Goal: Task Accomplishment & Management: Manage account settings

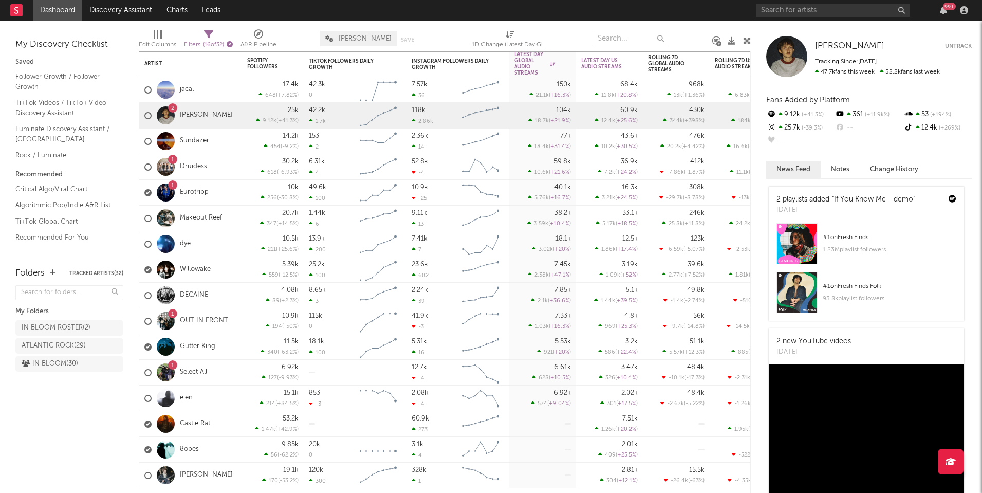
click at [233, 44] on icon "button" at bounding box center [230, 44] width 6 height 6
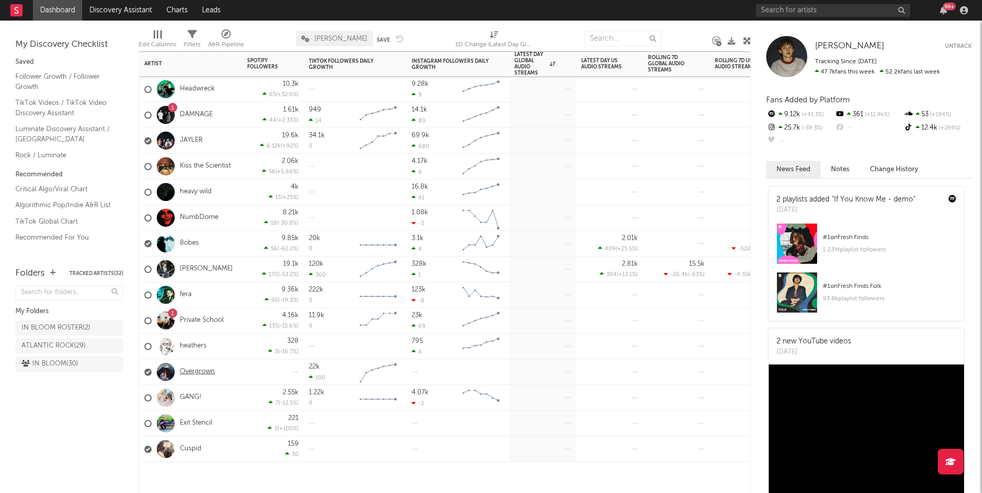
click at [197, 374] on link "Overgrown" at bounding box center [197, 371] width 35 height 9
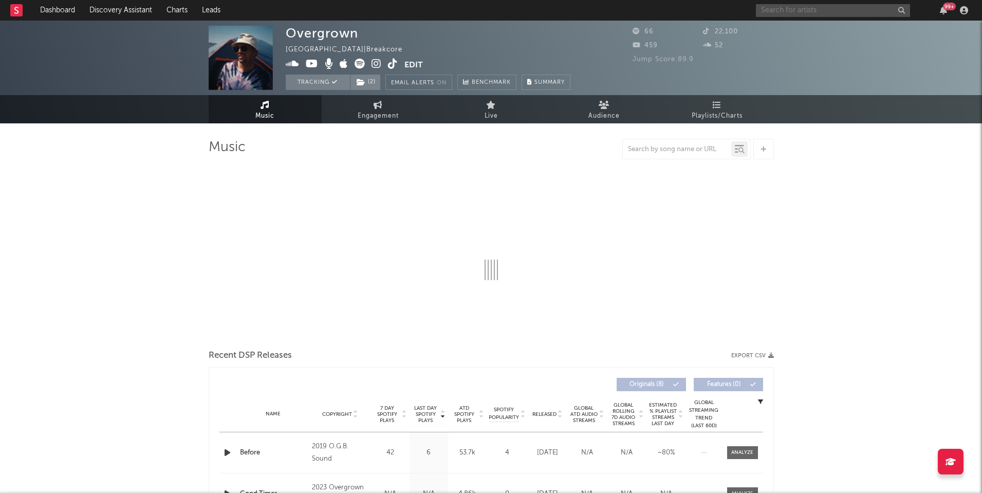
click at [785, 7] on input "text" at bounding box center [833, 10] width 154 height 13
select select "1w"
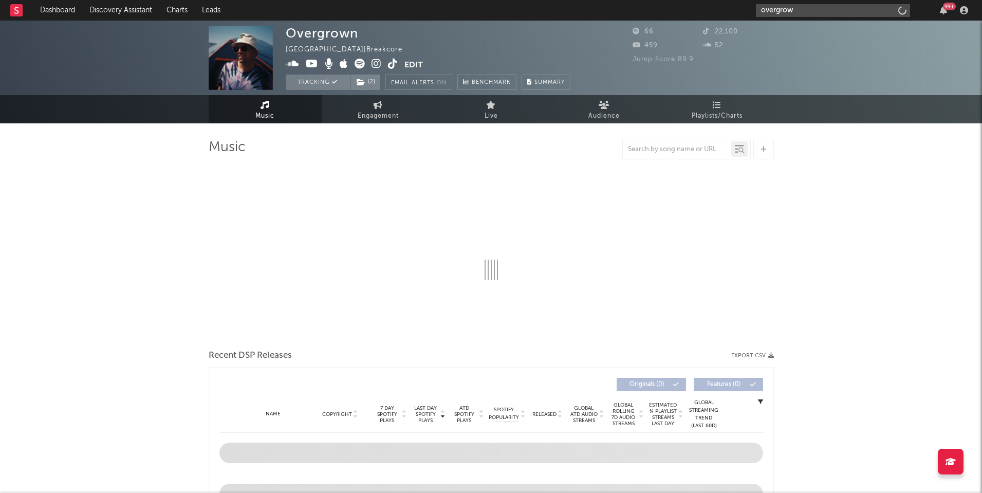
type input "overgrown"
select select "1w"
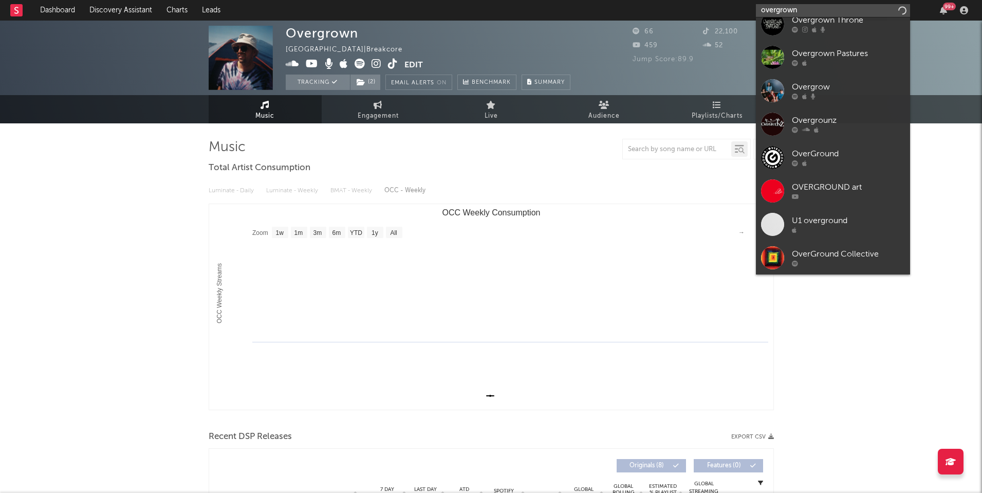
scroll to position [77, 0]
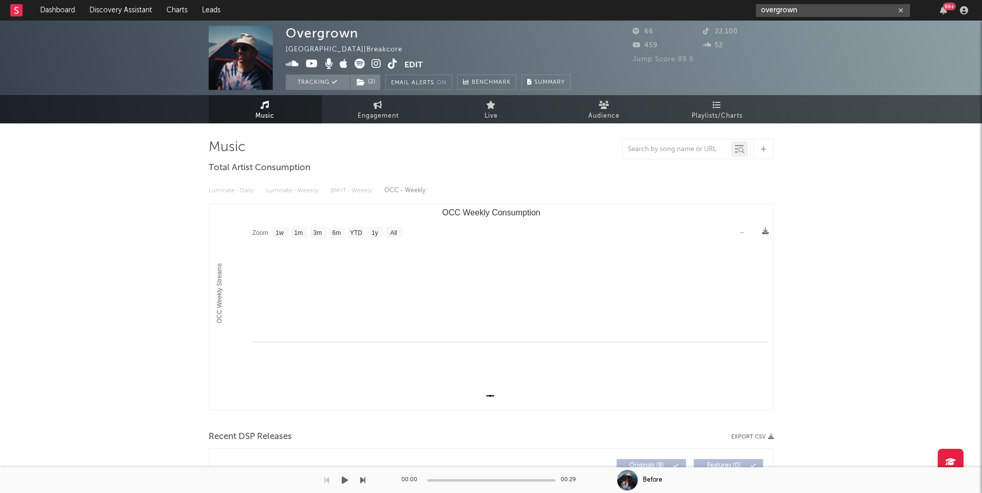
click at [788, 8] on input "overgrown" at bounding box center [833, 10] width 154 height 13
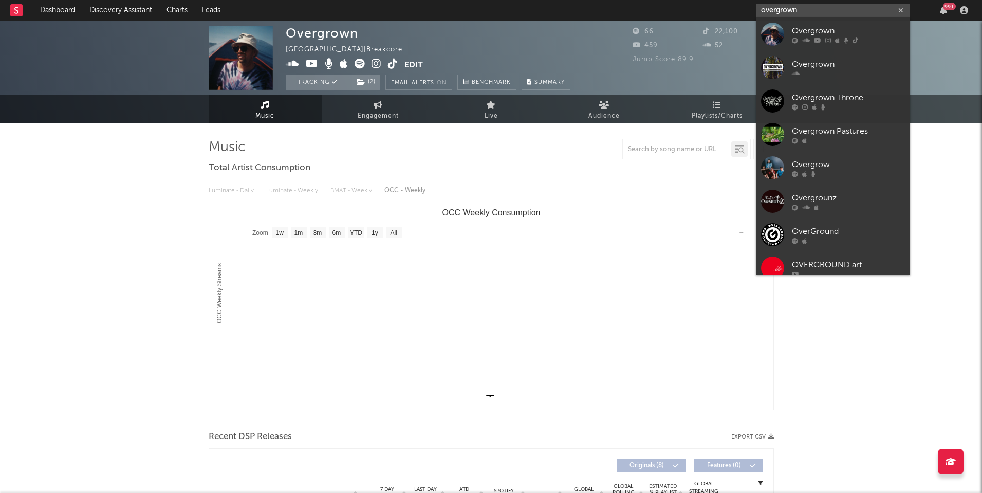
click at [788, 8] on input "overgrown" at bounding box center [833, 10] width 154 height 13
paste input "[URL][DOMAIN_NAME]"
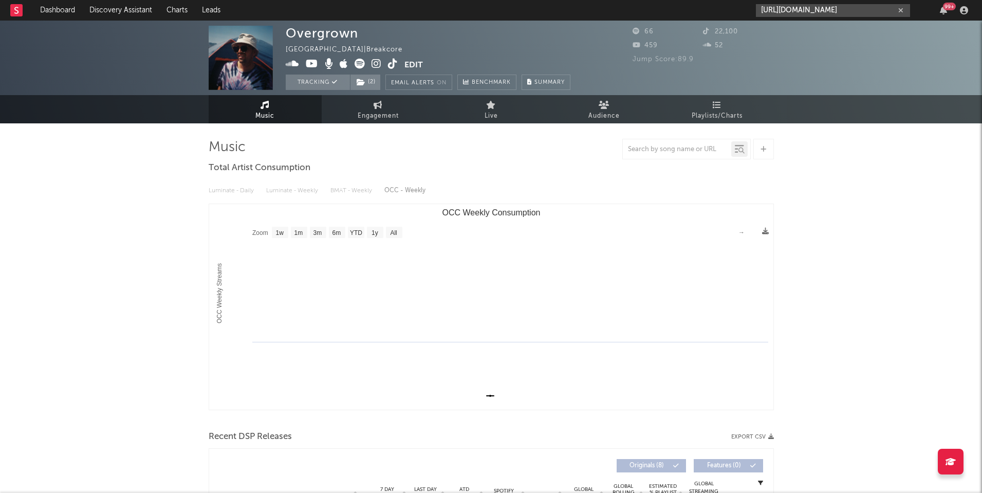
click at [805, 11] on input "[URL][DOMAIN_NAME]" at bounding box center [833, 10] width 154 height 13
type input "[URL][DOMAIN_NAME]"
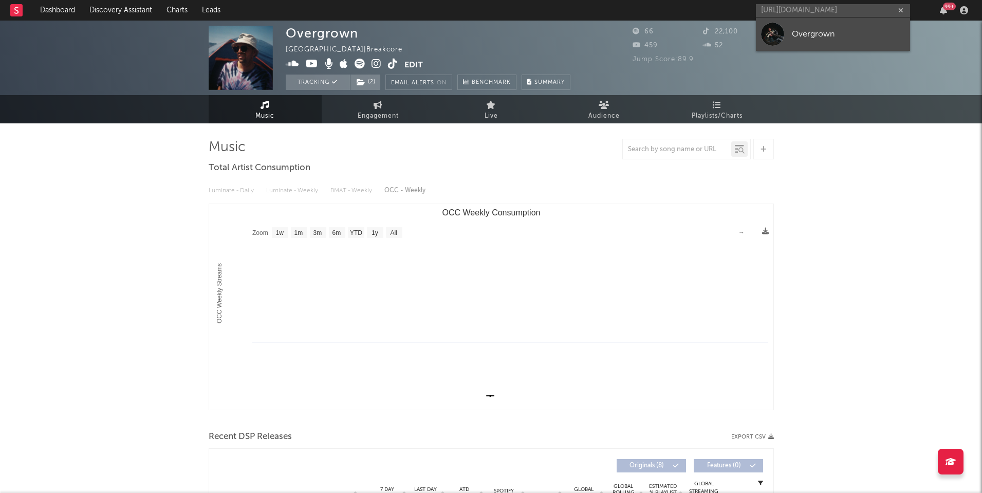
click at [806, 33] on div "Overgrown" at bounding box center [848, 34] width 113 height 12
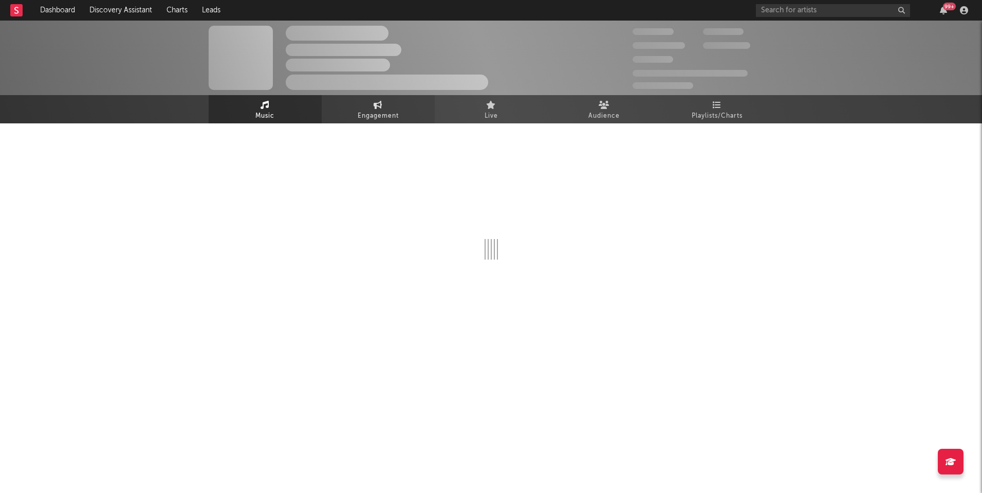
select select "1w"
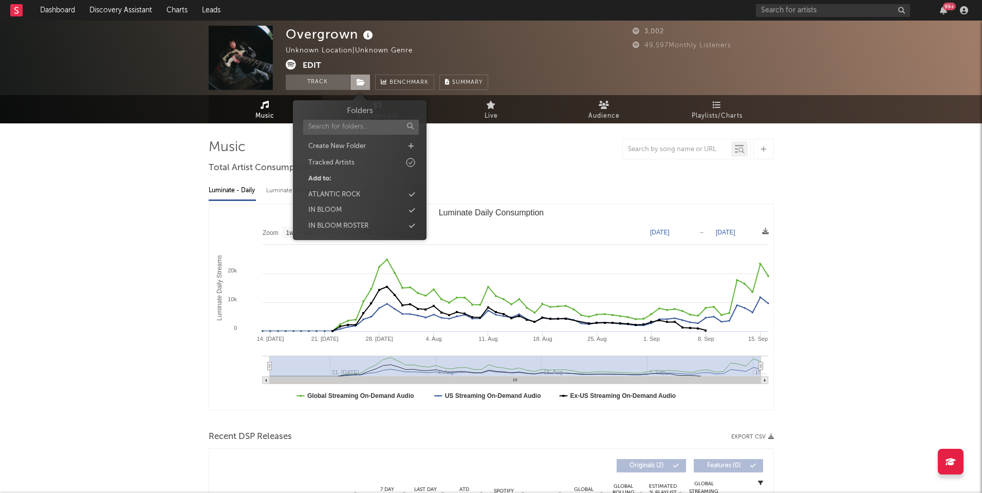
drag, startPoint x: 364, startPoint y: 83, endPoint x: 354, endPoint y: 83, distance: 10.3
click at [364, 83] on icon at bounding box center [361, 82] width 9 height 7
click at [364, 221] on div "IN BLOOM ROSTER" at bounding box center [338, 226] width 60 height 10
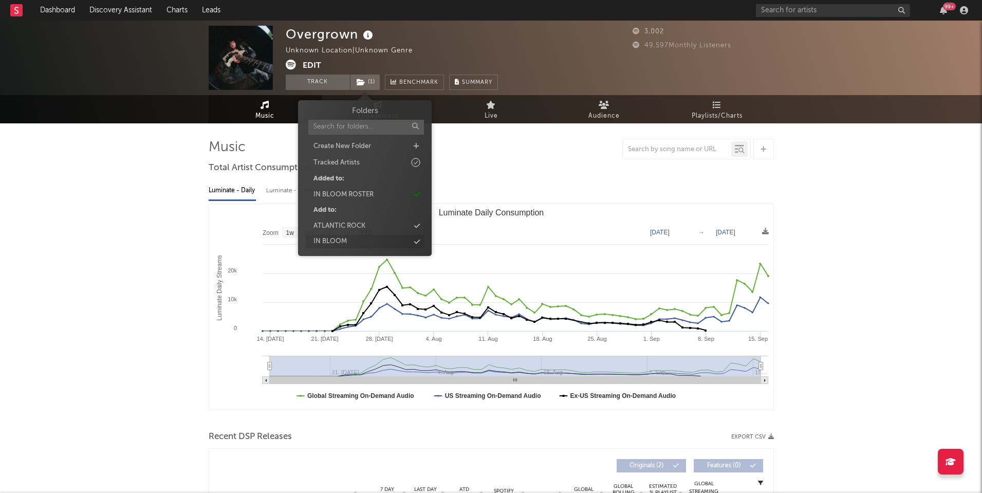
click at [362, 239] on div "IN BLOOM" at bounding box center [365, 241] width 118 height 13
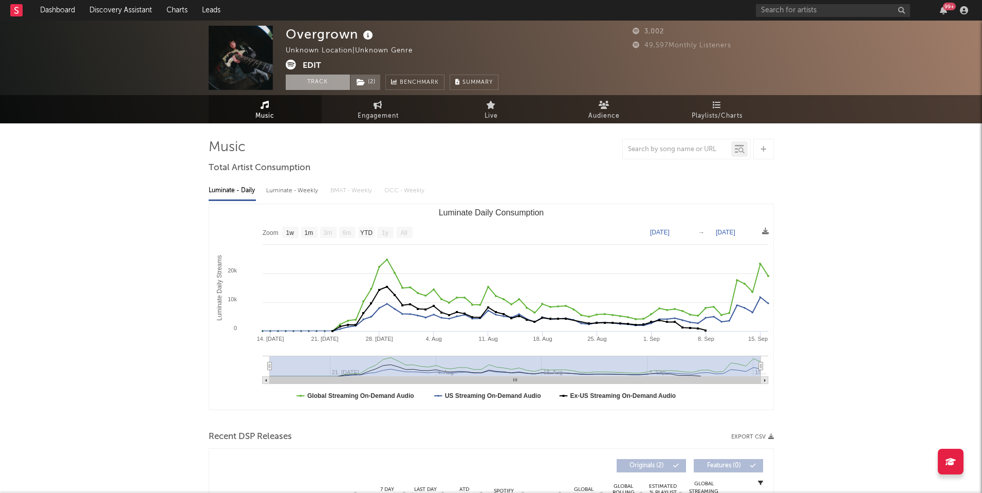
click at [340, 81] on button "Track" at bounding box center [318, 81] width 64 height 15
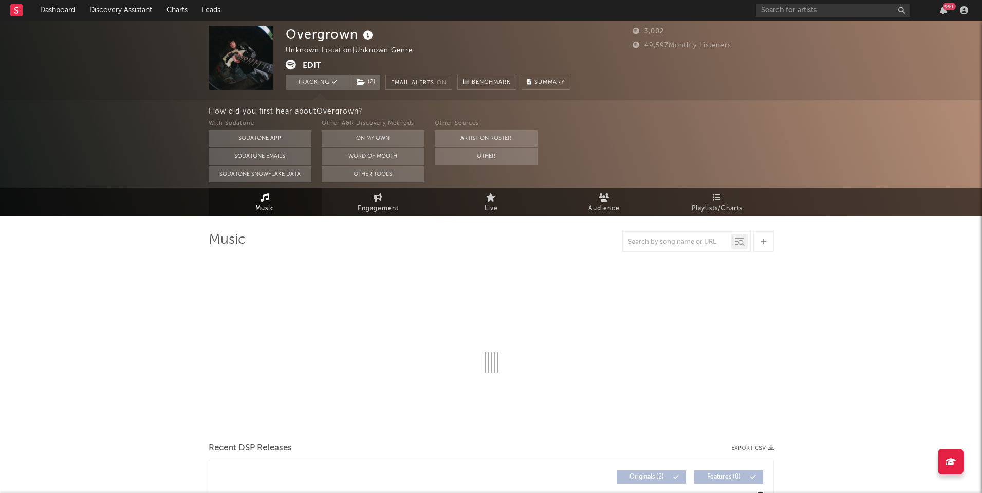
select select "1w"
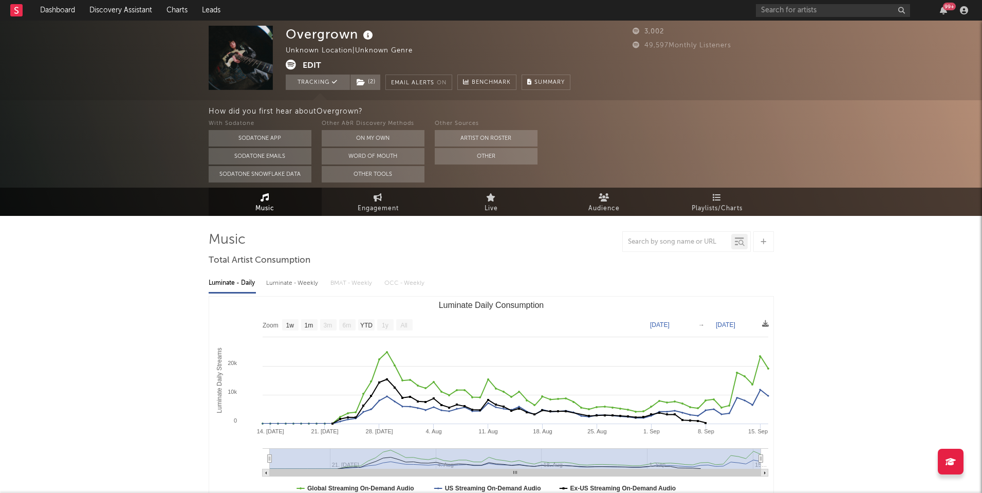
click at [313, 63] on button "Edit" at bounding box center [312, 66] width 18 height 13
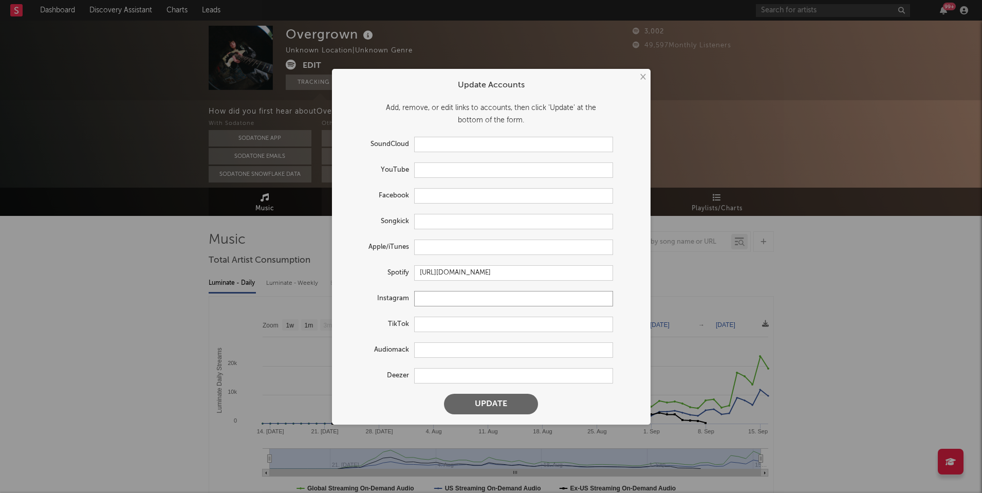
click at [429, 298] on input "text" at bounding box center [513, 298] width 199 height 15
paste input "[URL][DOMAIN_NAME]"
type input "[URL][DOMAIN_NAME]"
click at [477, 407] on button "Update" at bounding box center [491, 404] width 94 height 21
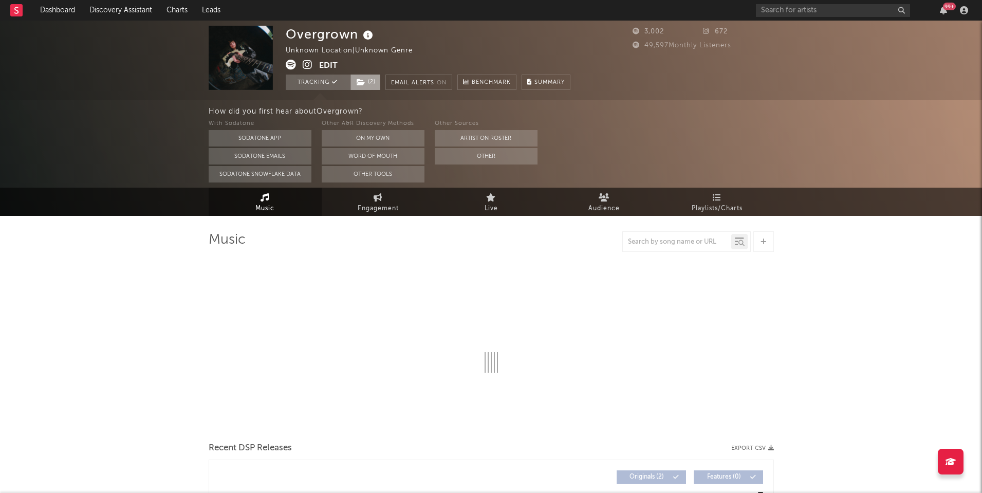
select select "1w"
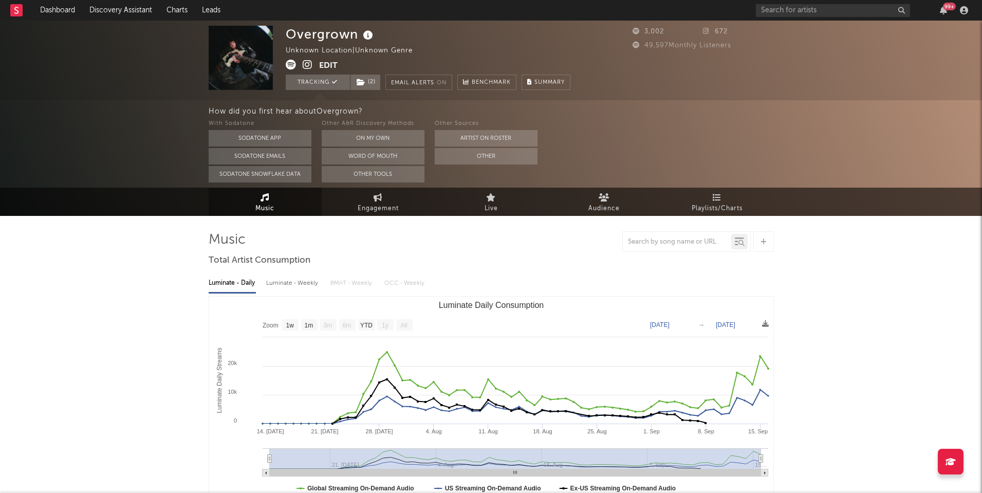
click at [322, 65] on button "Edit" at bounding box center [328, 66] width 18 height 13
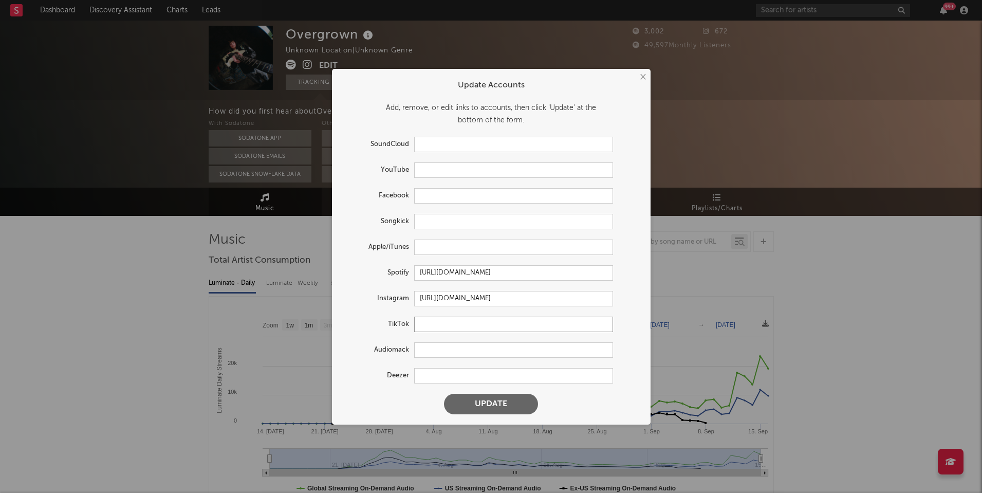
click at [437, 328] on input "text" at bounding box center [513, 323] width 199 height 15
paste input "[URL][DOMAIN_NAME]"
type input "[URL][DOMAIN_NAME]"
click at [476, 403] on button "Update" at bounding box center [491, 404] width 94 height 21
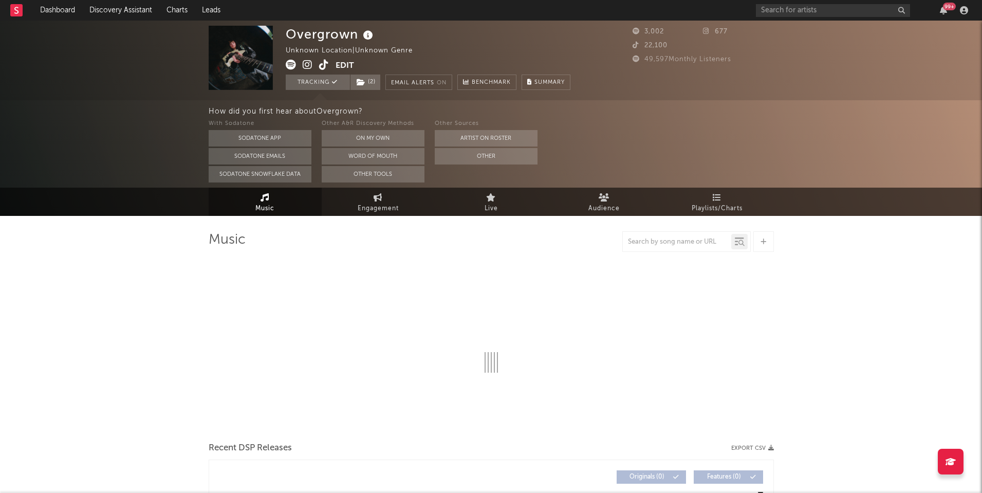
select select "1w"
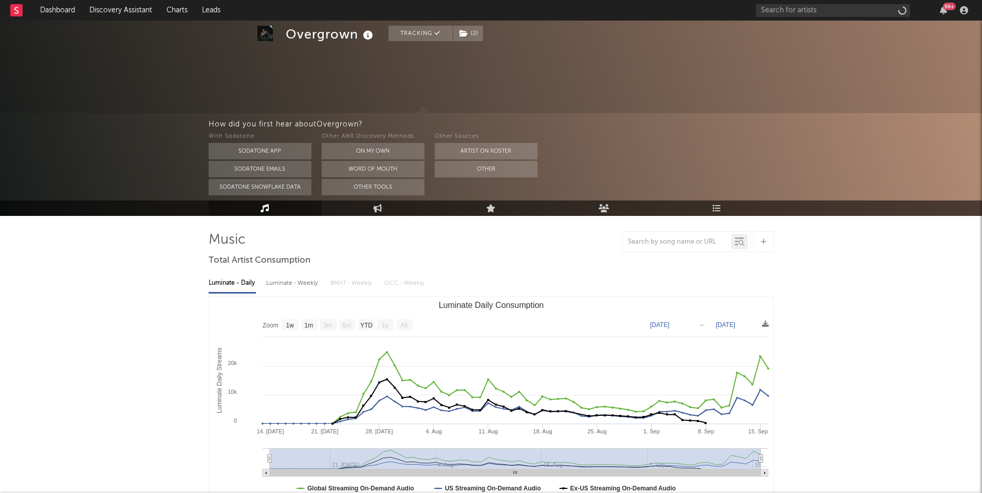
scroll to position [64, 0]
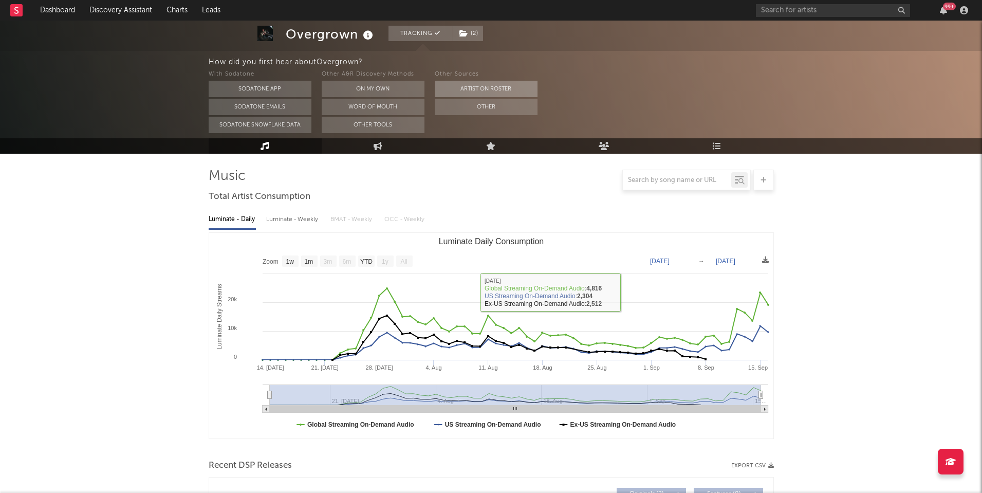
click at [472, 83] on button "Artist on Roster" at bounding box center [486, 89] width 103 height 16
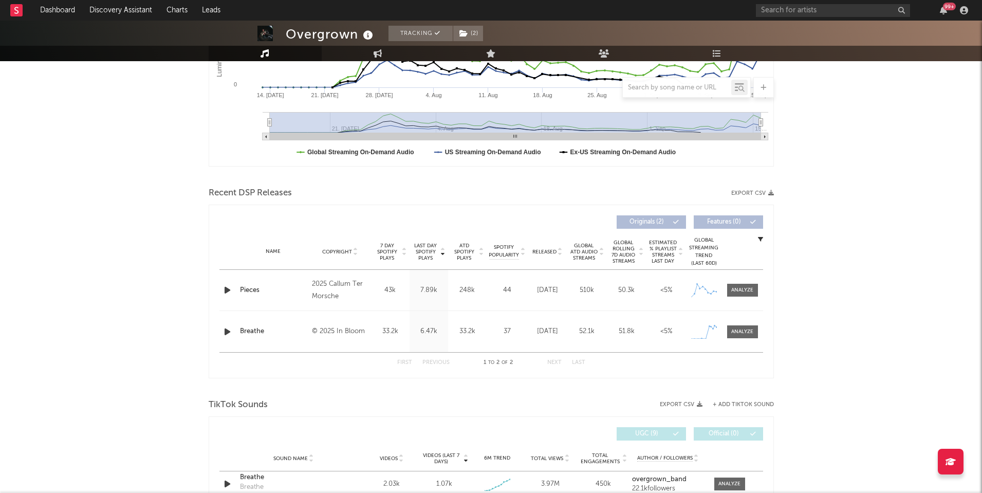
scroll to position [358, 0]
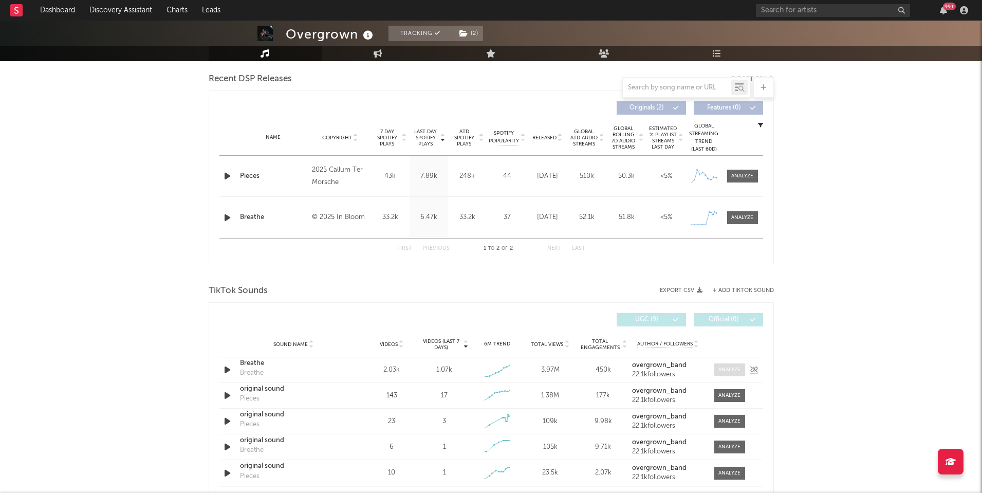
click at [734, 371] on div at bounding box center [729, 370] width 22 height 8
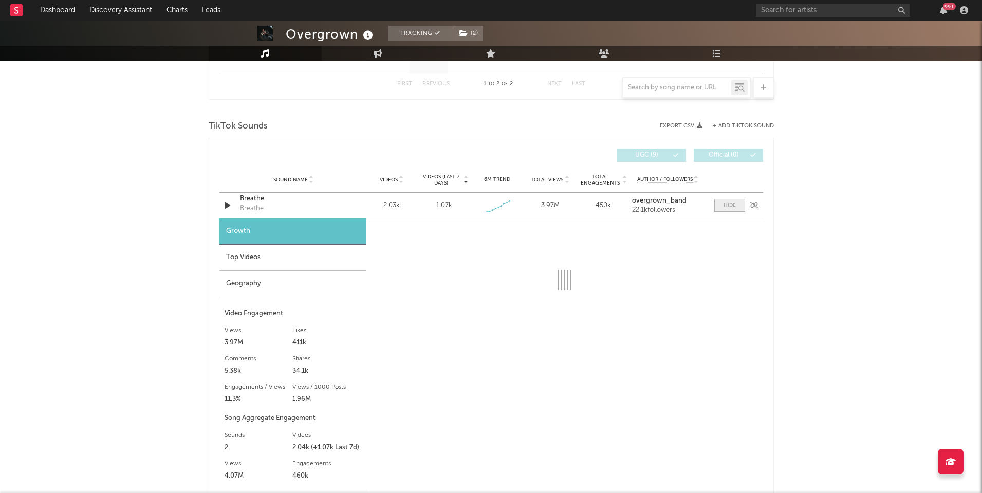
scroll to position [523, 0]
select select "1w"
